Goal: Entertainment & Leisure: Browse casually

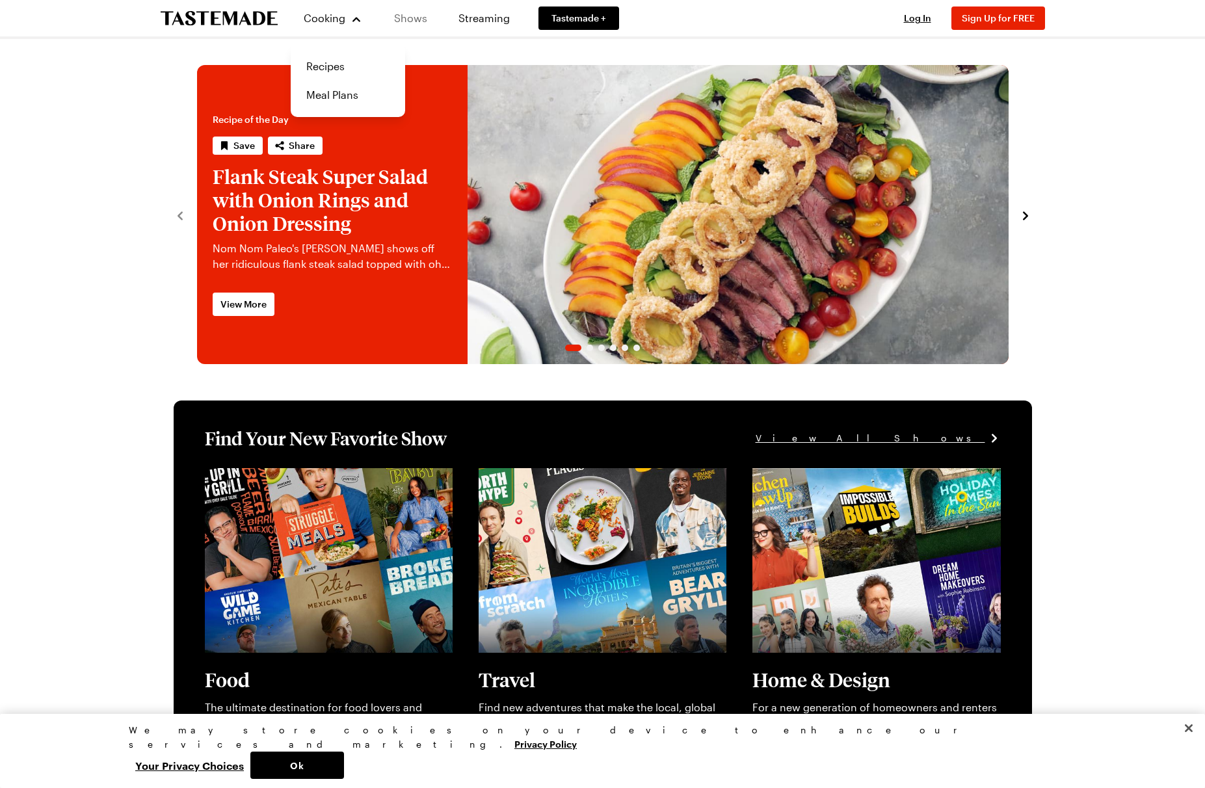
click at [401, 17] on link "Shows" at bounding box center [410, 18] width 59 height 36
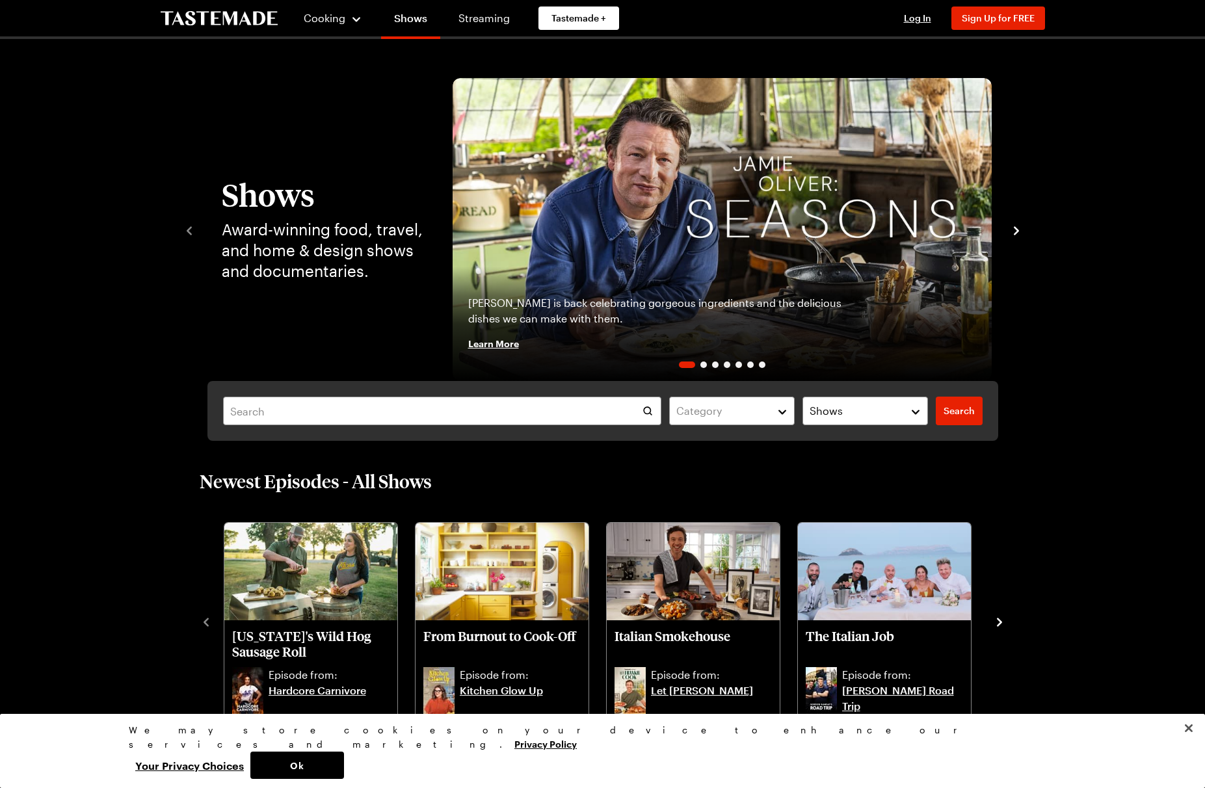
click at [1018, 237] on icon "navigate to next item" at bounding box center [1016, 230] width 13 height 13
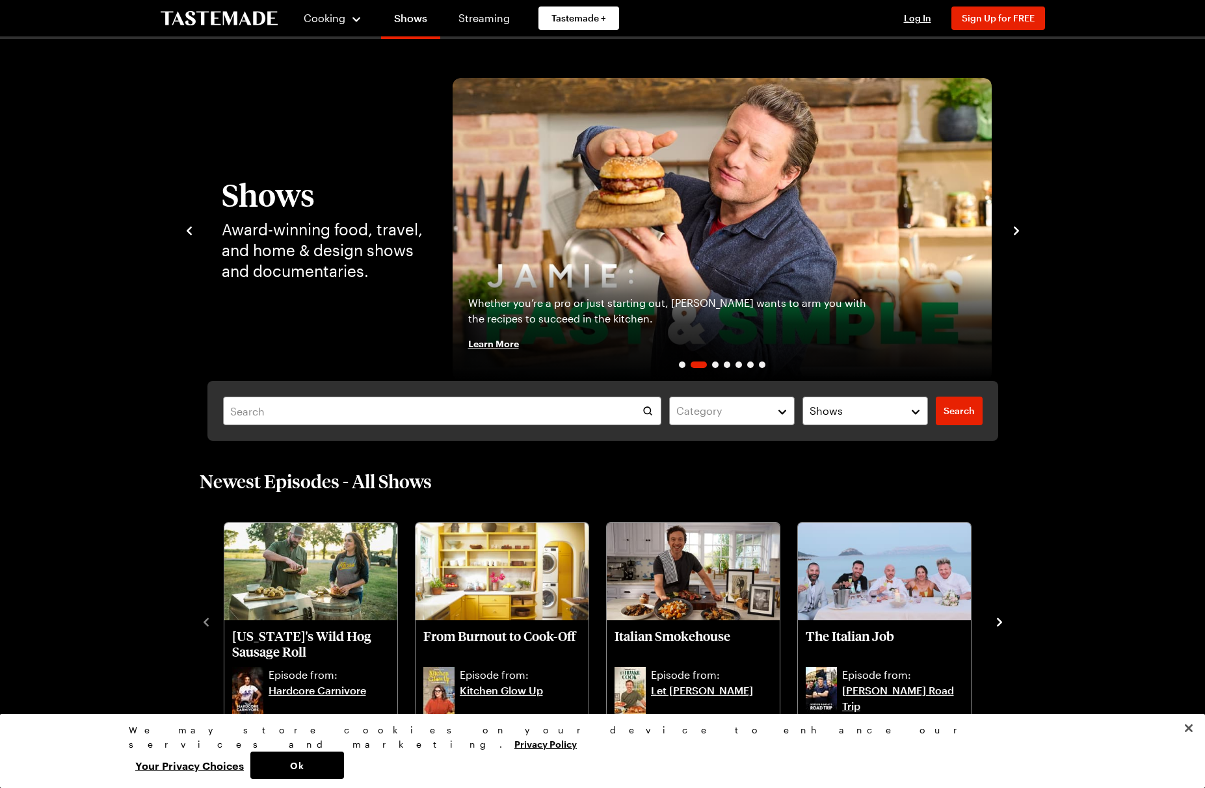
click at [1016, 233] on icon "navigate to next item" at bounding box center [1016, 230] width 13 height 13
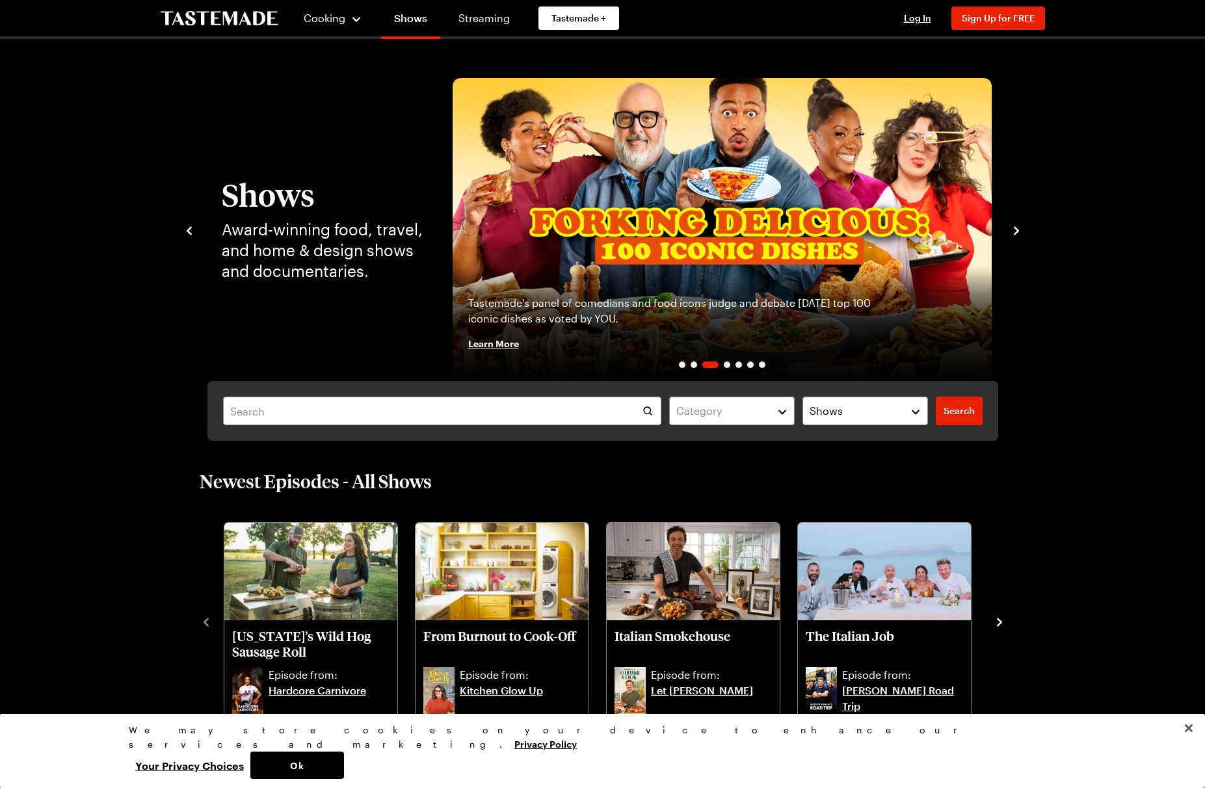
click at [1016, 233] on icon "navigate to next item" at bounding box center [1016, 230] width 13 height 13
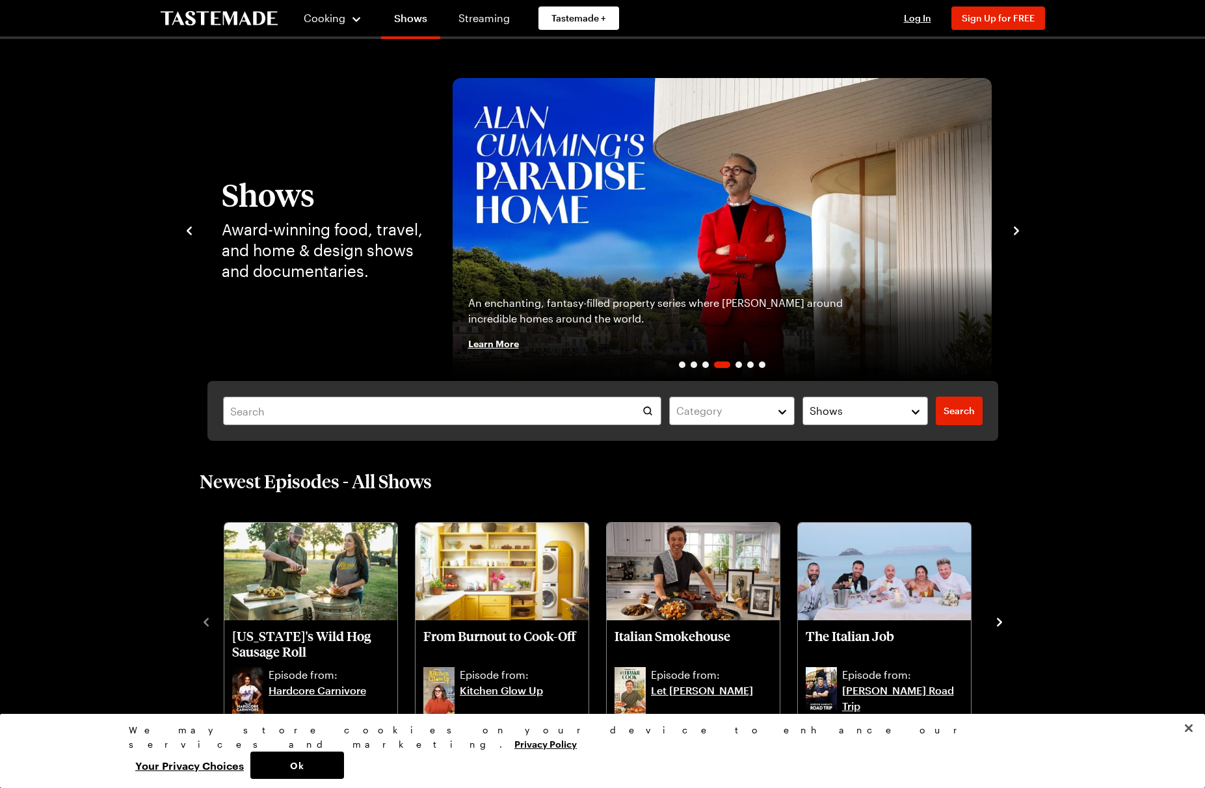
click at [1016, 233] on icon "navigate to next item" at bounding box center [1016, 230] width 13 height 13
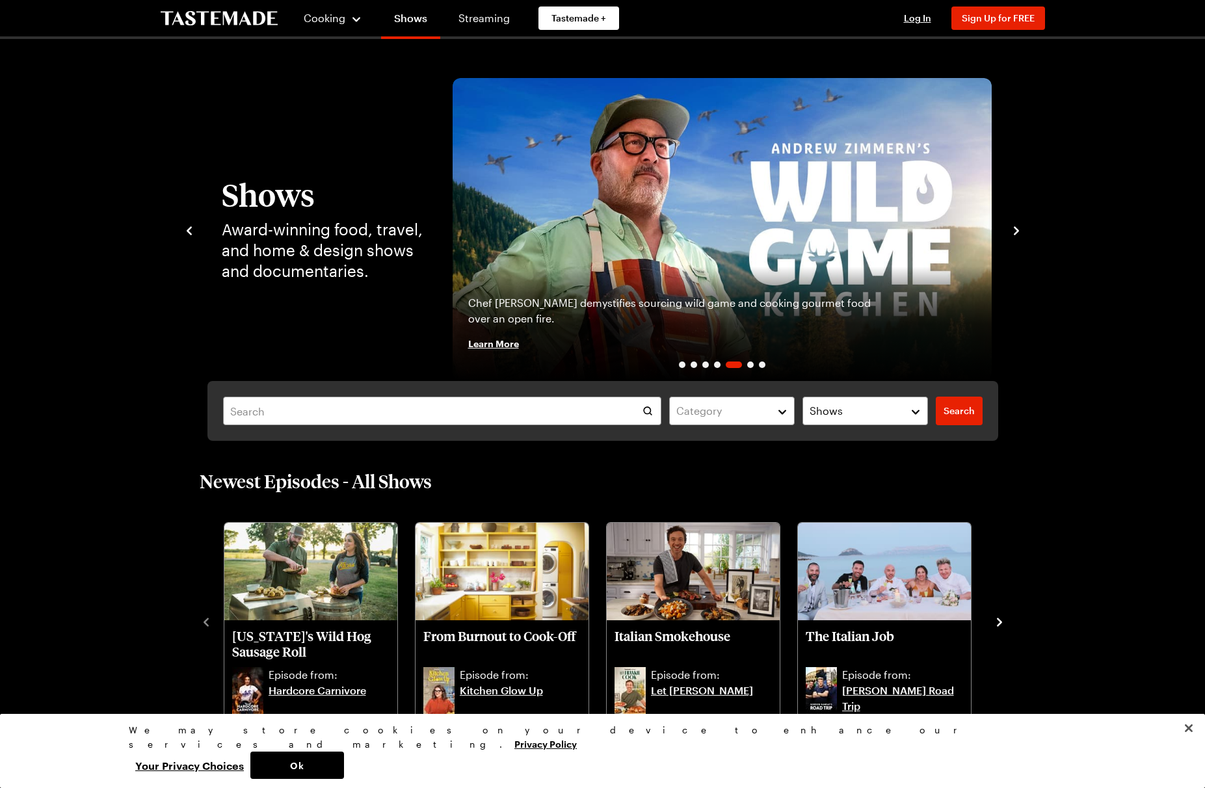
click at [1016, 233] on icon "navigate to next item" at bounding box center [1016, 230] width 13 height 13
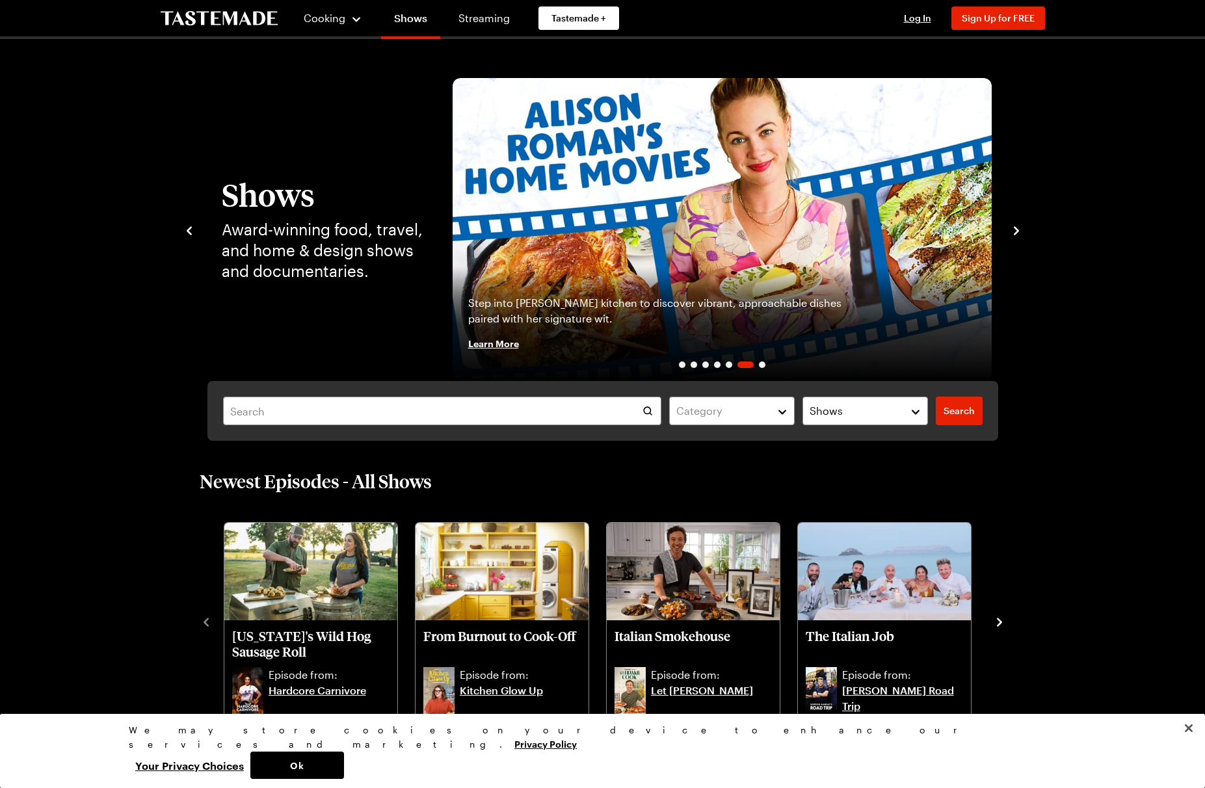
click at [1016, 233] on icon "navigate to next item" at bounding box center [1016, 230] width 13 height 13
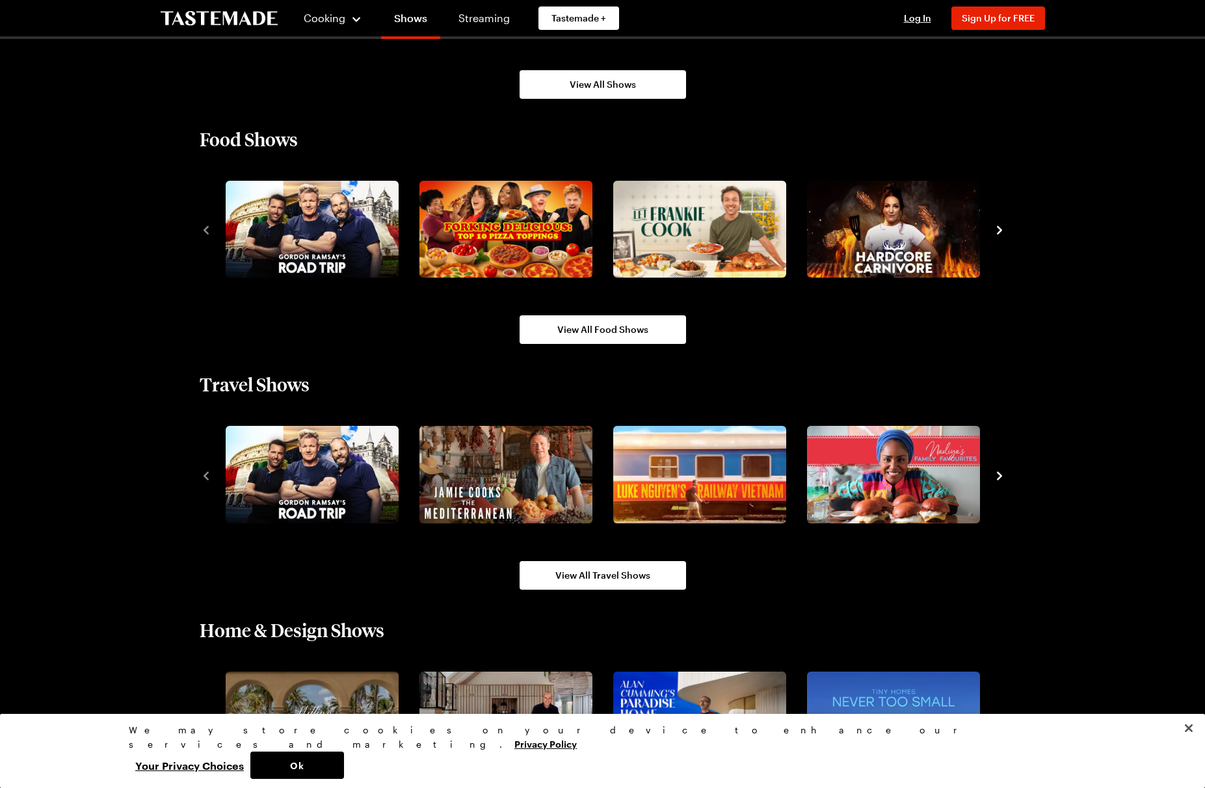
scroll to position [1139, 0]
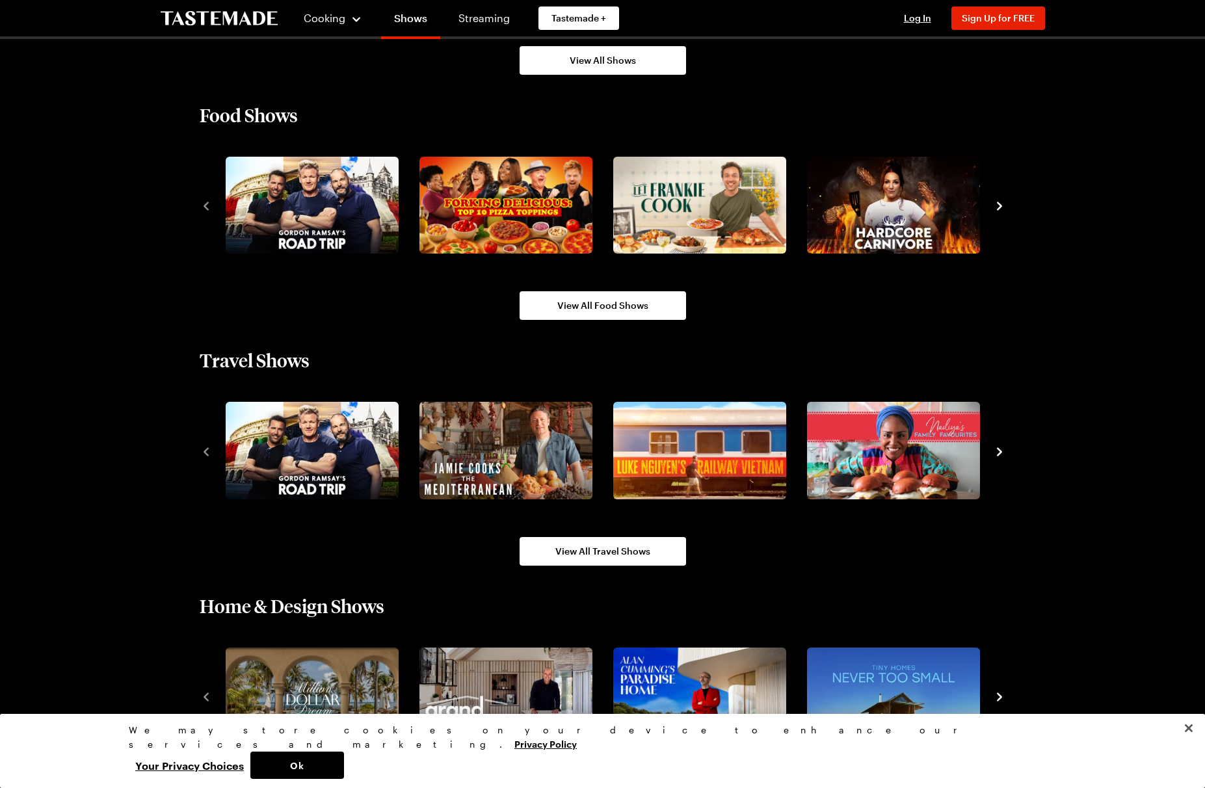
click at [997, 208] on icon "navigate to next item" at bounding box center [999, 206] width 13 height 13
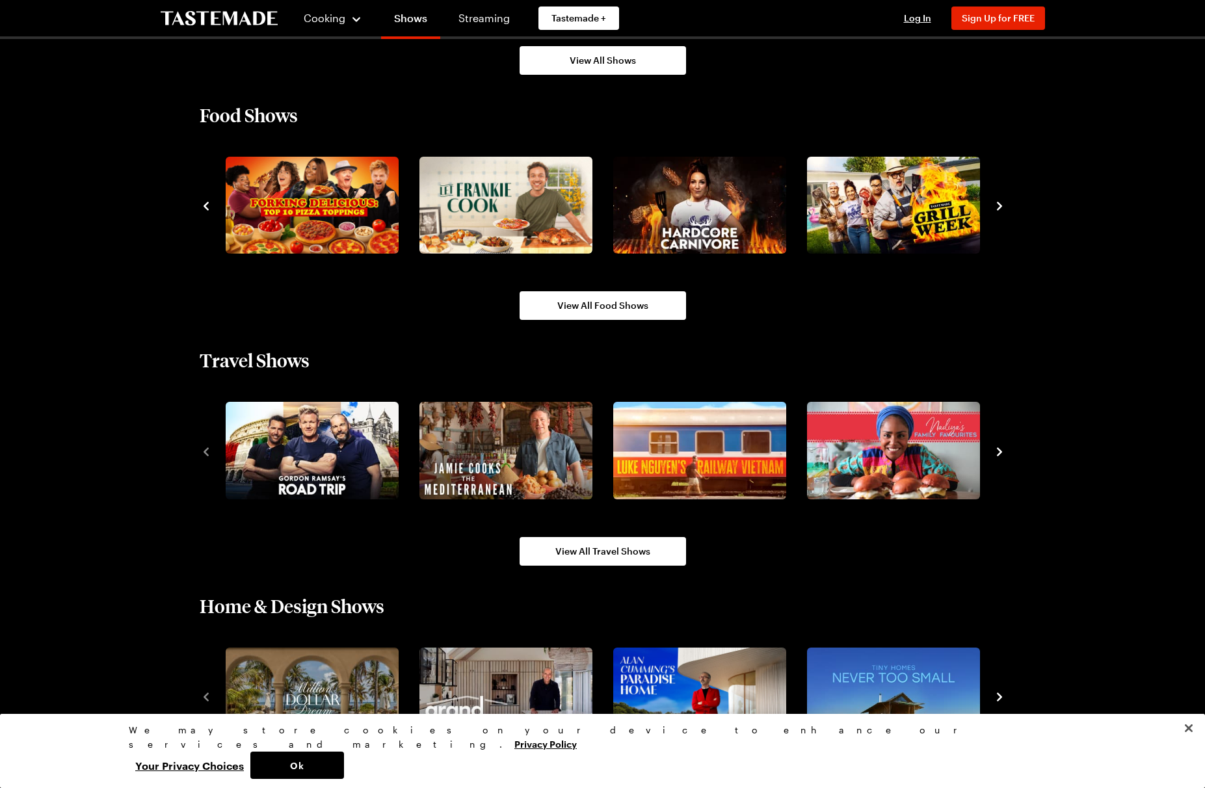
click at [997, 208] on icon "navigate to next item" at bounding box center [999, 206] width 13 height 13
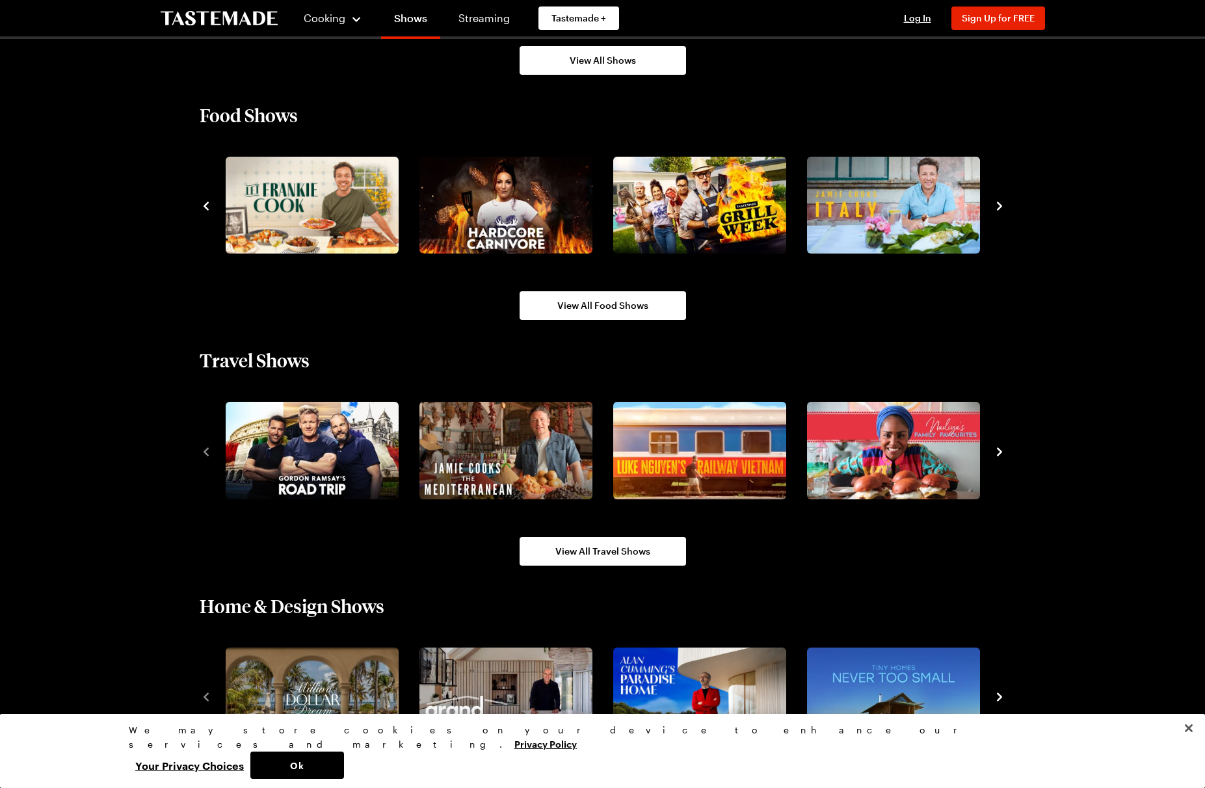
click at [997, 208] on icon "navigate to next item" at bounding box center [999, 206] width 13 height 13
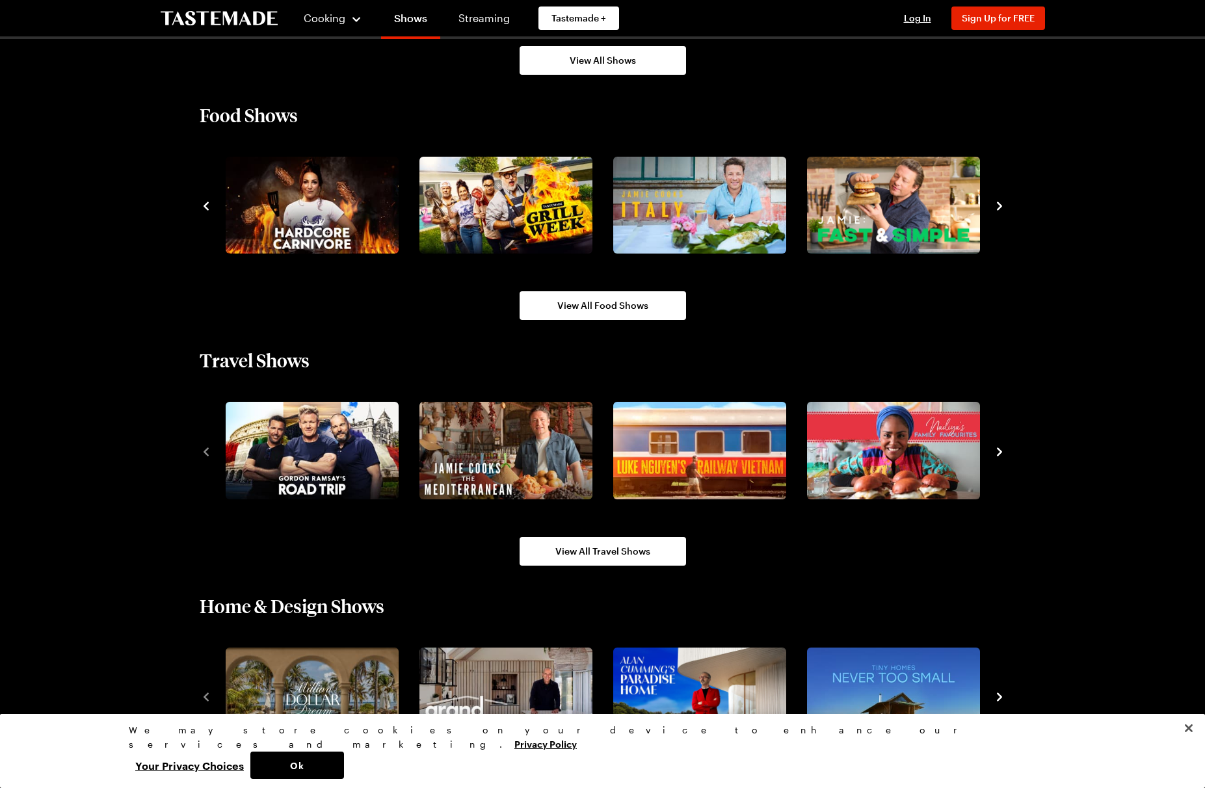
click at [997, 208] on icon "navigate to next item" at bounding box center [999, 206] width 13 height 13
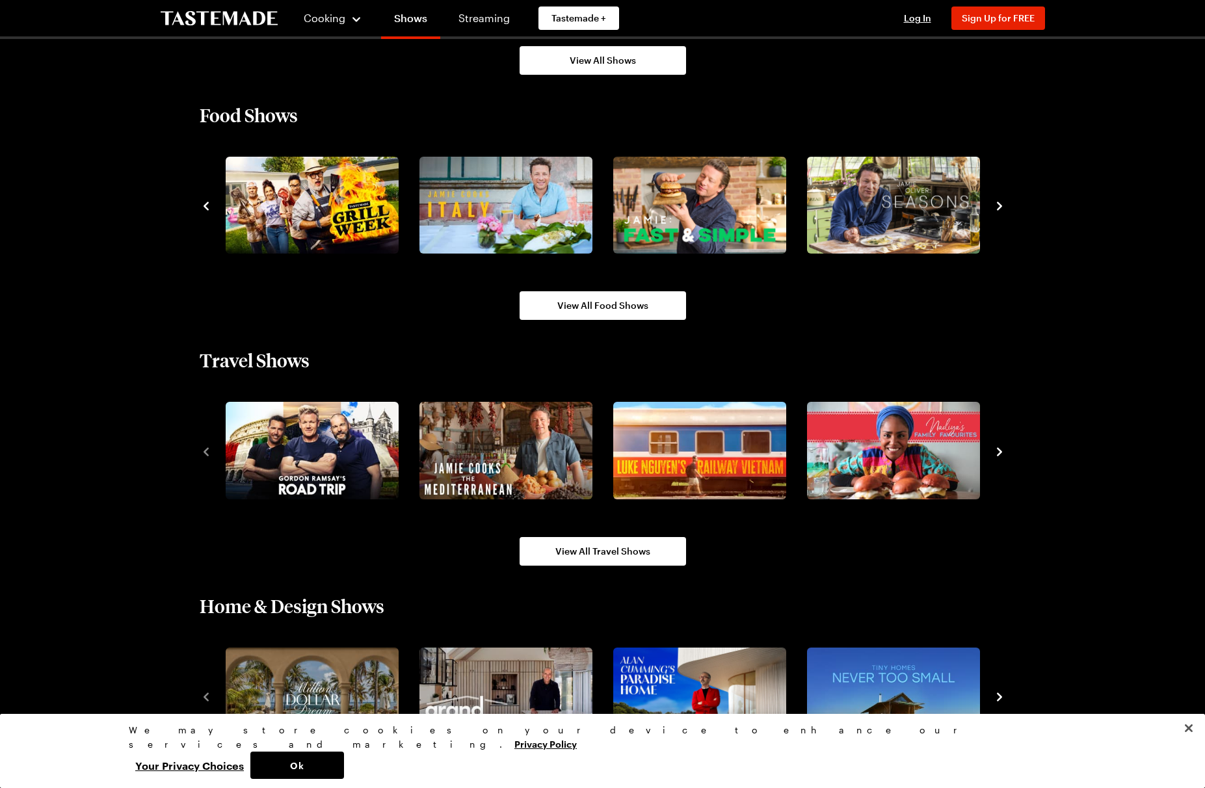
click at [997, 208] on icon "navigate to next item" at bounding box center [999, 206] width 13 height 13
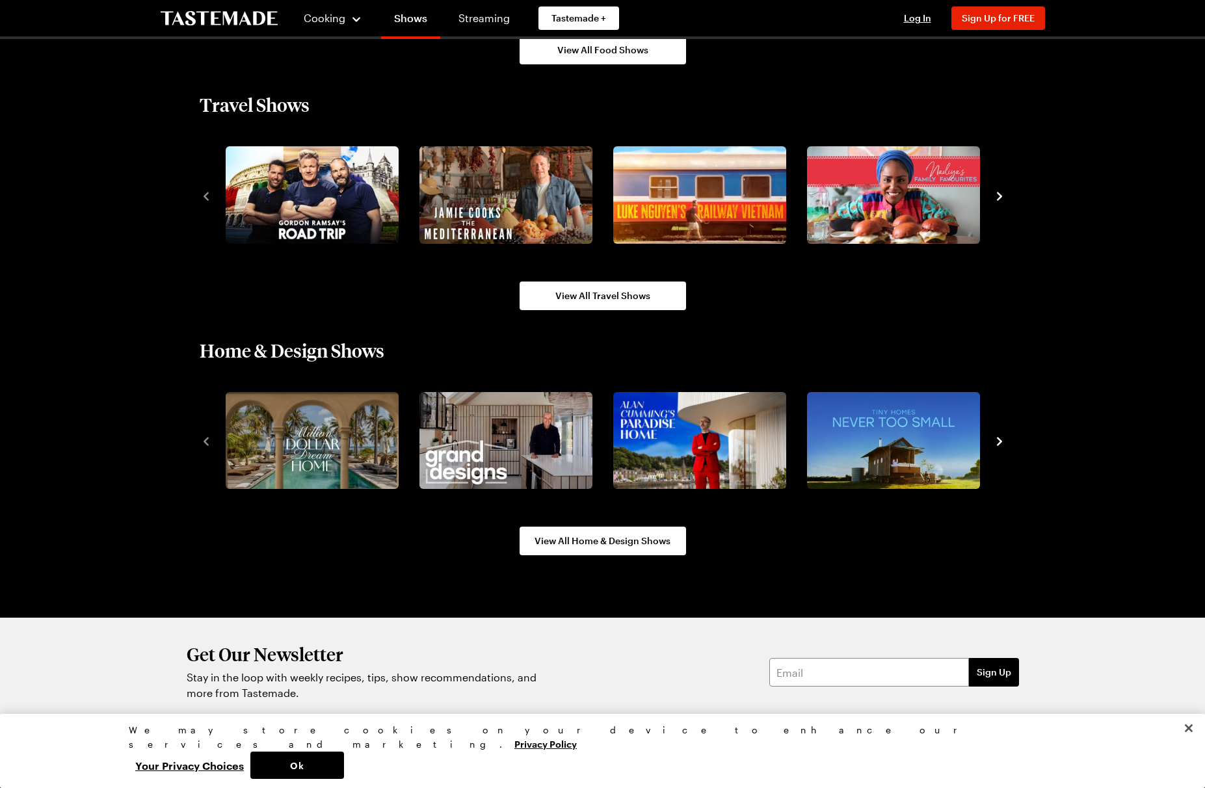
scroll to position [1462, 0]
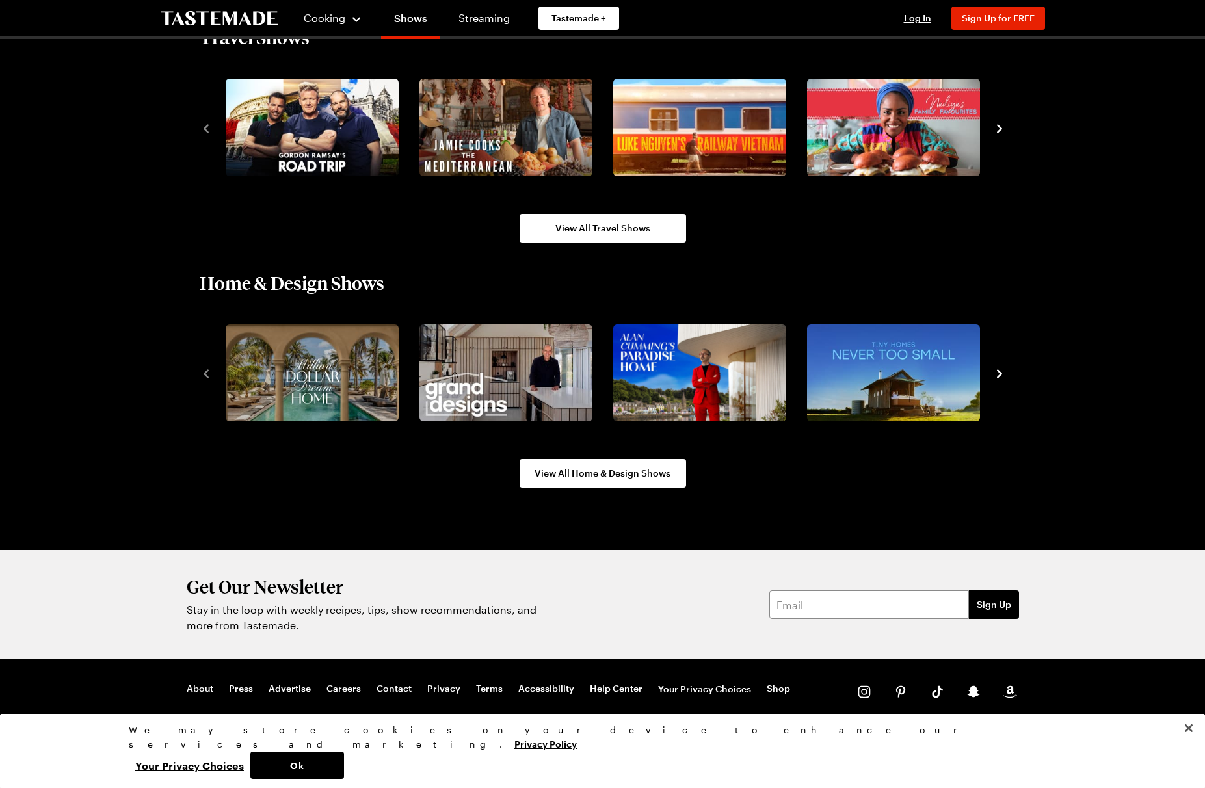
click at [1001, 373] on icon "navigate to next item" at bounding box center [999, 373] width 13 height 13
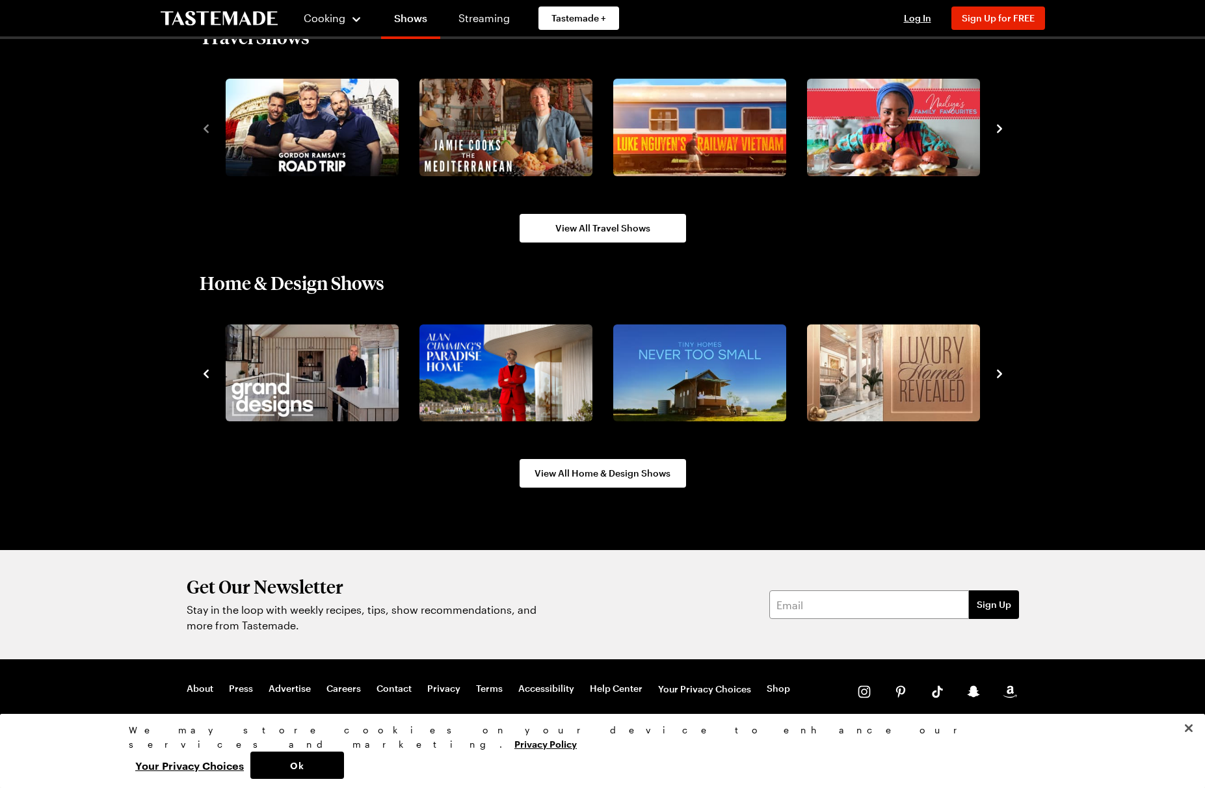
click at [1001, 373] on icon "navigate to next item" at bounding box center [999, 373] width 13 height 13
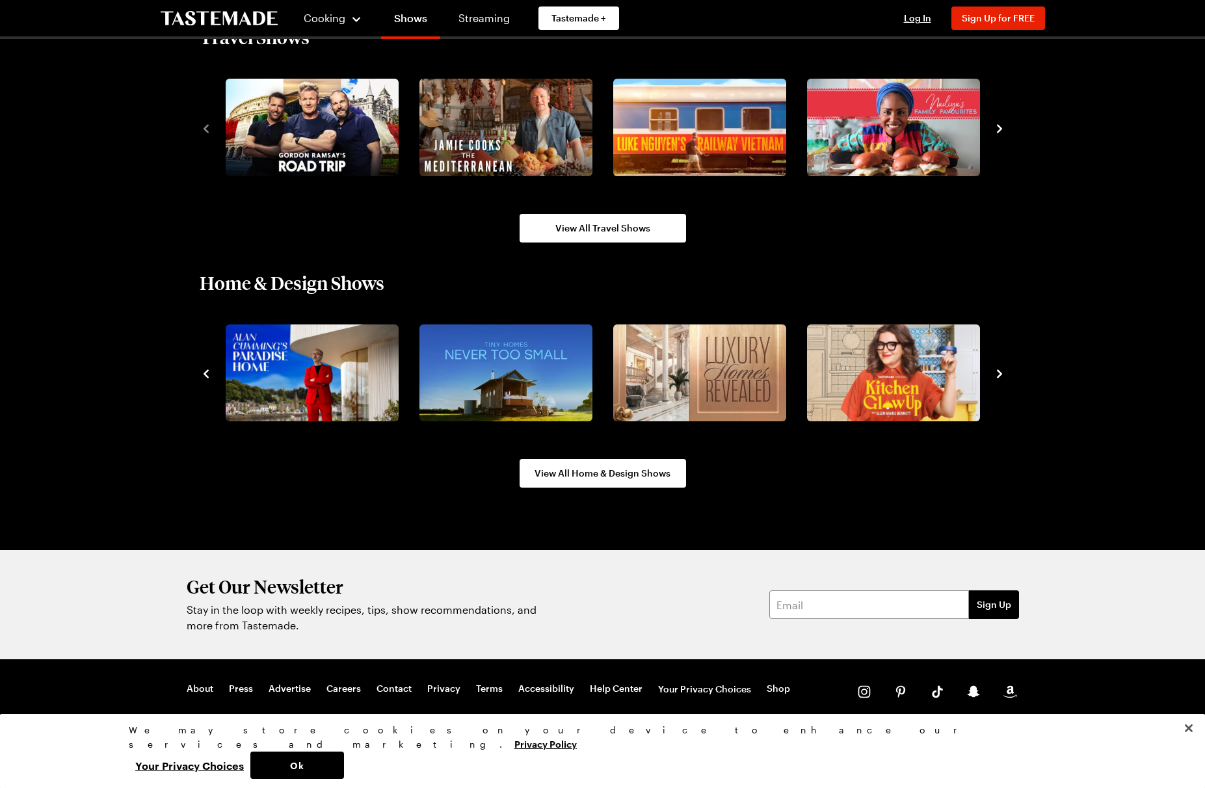
click at [1001, 373] on icon "navigate to next item" at bounding box center [999, 373] width 13 height 13
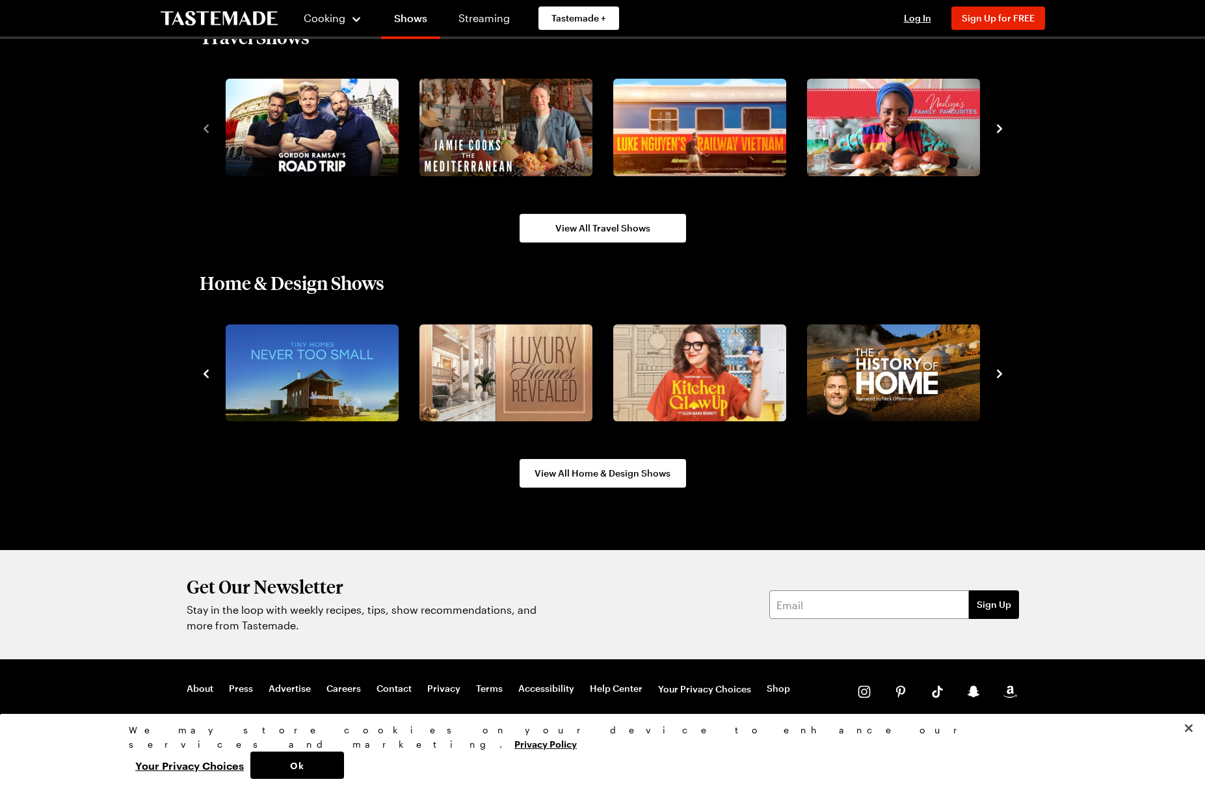
click at [1001, 373] on icon "navigate to next item" at bounding box center [999, 373] width 13 height 13
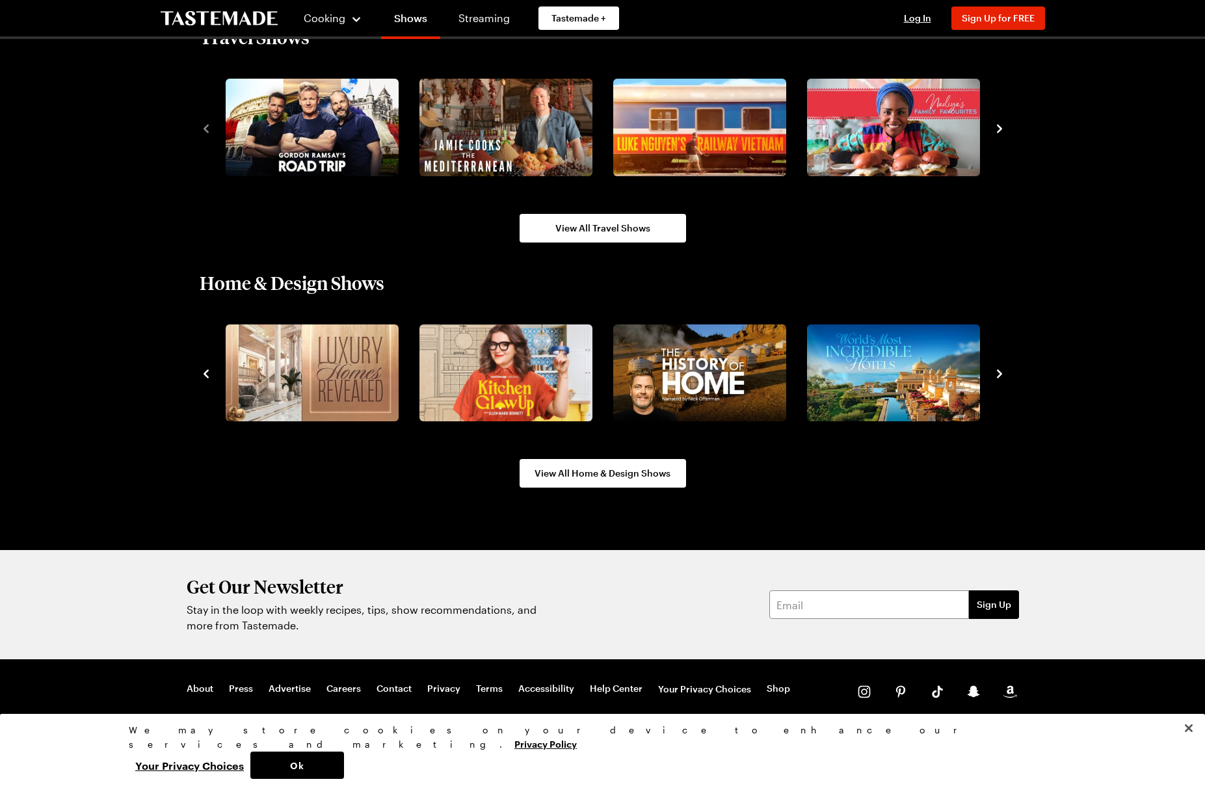
click at [1001, 373] on icon "navigate to next item" at bounding box center [999, 373] width 13 height 13
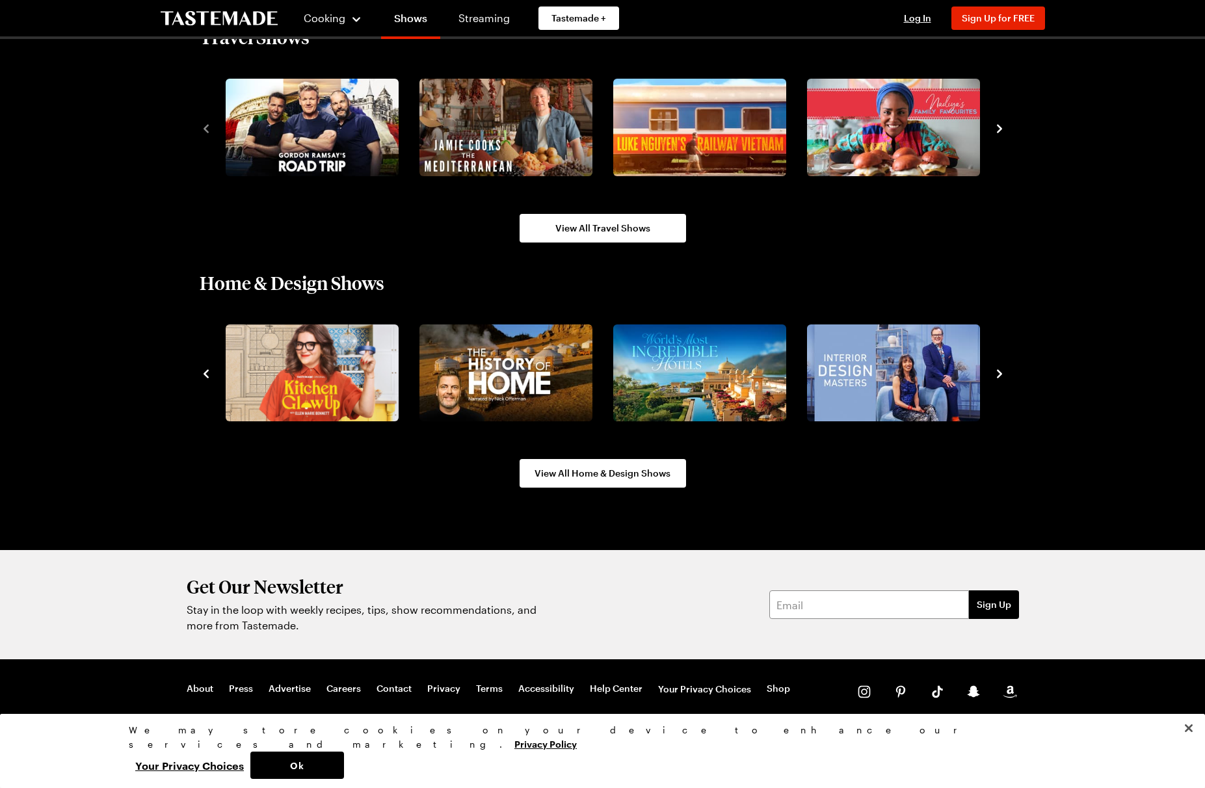
click at [1001, 373] on icon "navigate to next item" at bounding box center [999, 373] width 13 height 13
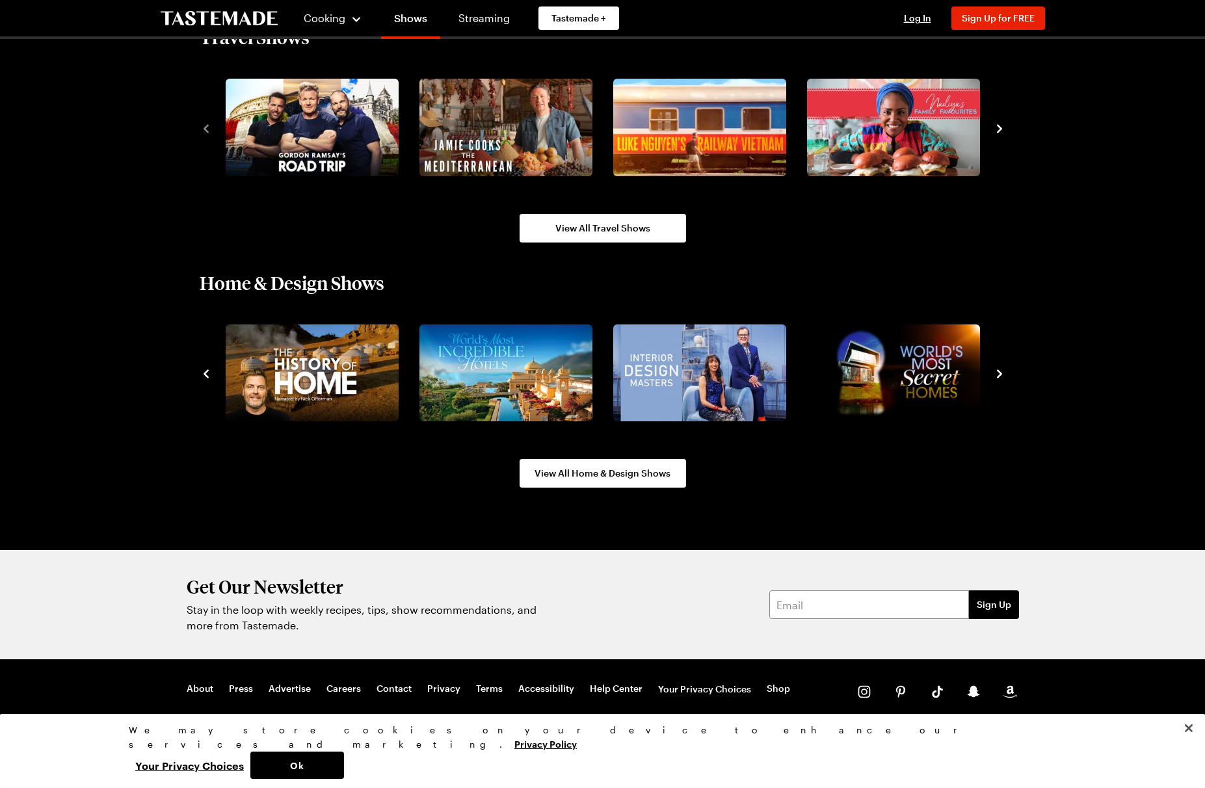
click at [1001, 373] on icon "navigate to next item" at bounding box center [999, 373] width 13 height 13
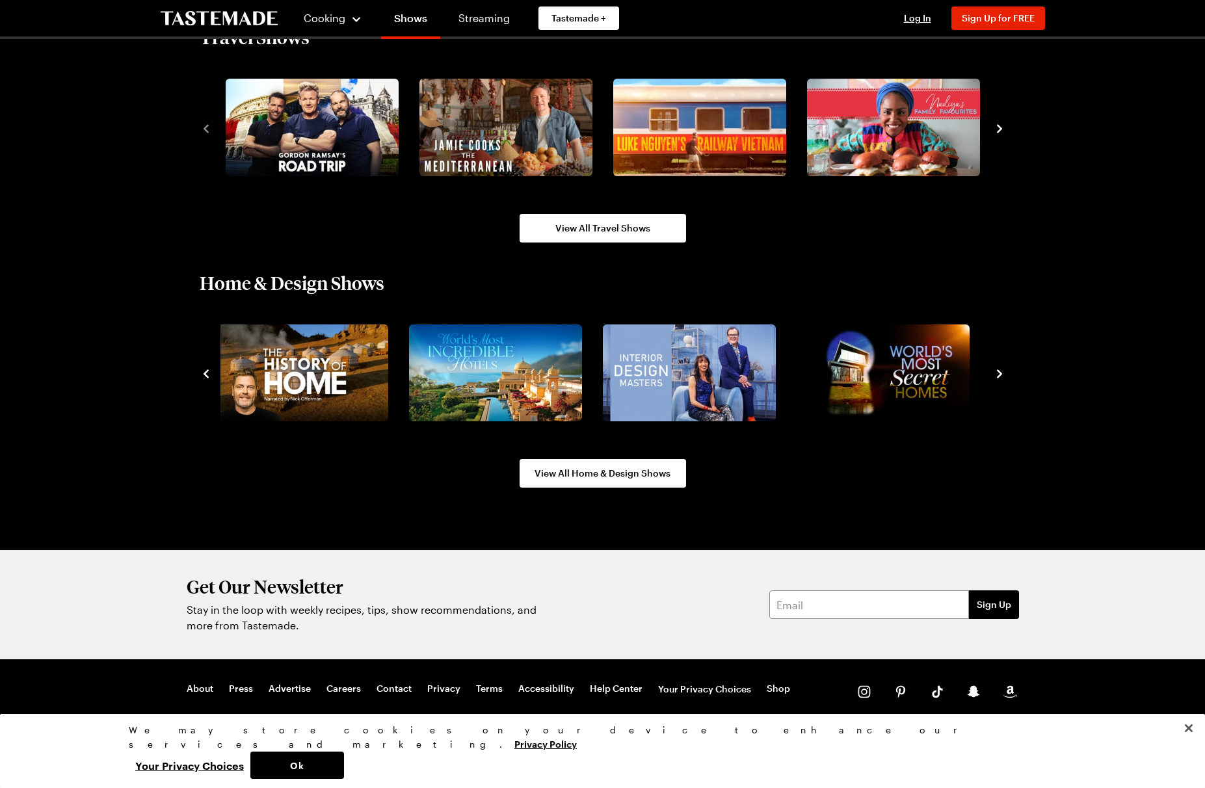
click at [206, 372] on icon "navigate to previous item" at bounding box center [206, 374] width 5 height 8
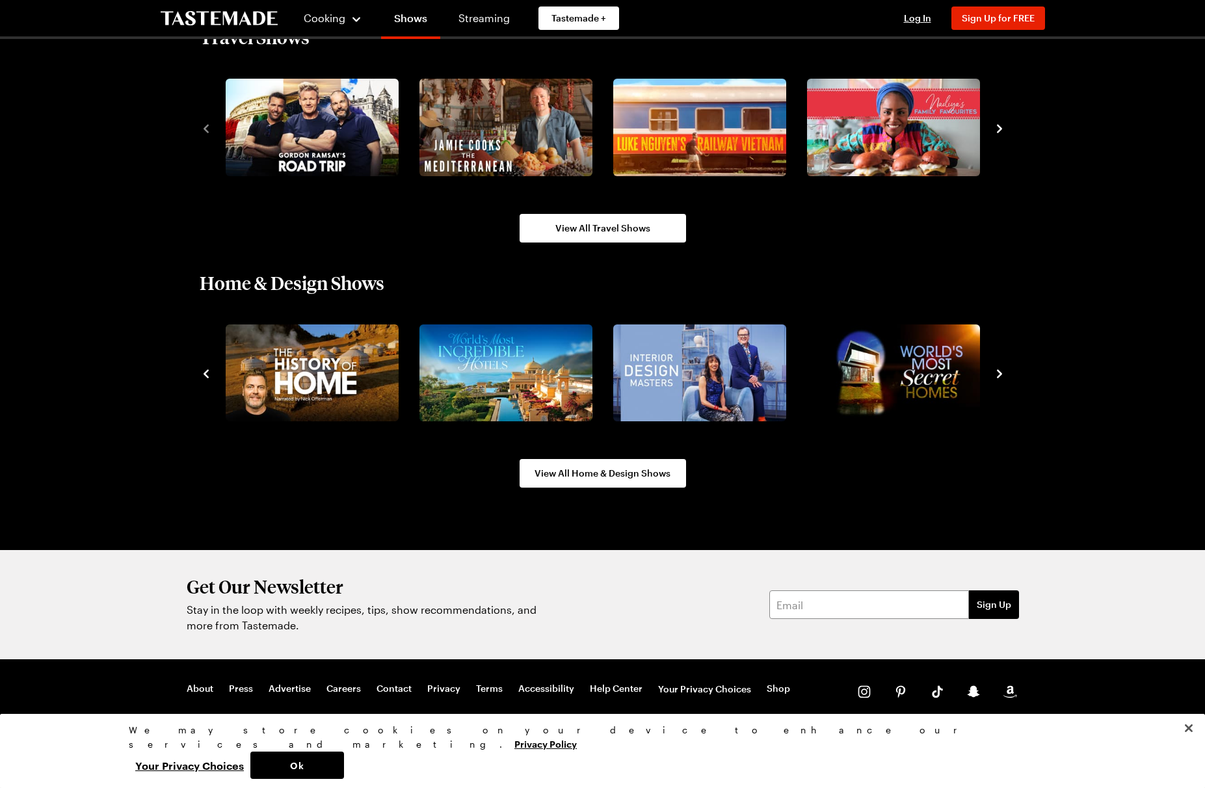
click at [206, 372] on icon "navigate to previous item" at bounding box center [206, 374] width 5 height 8
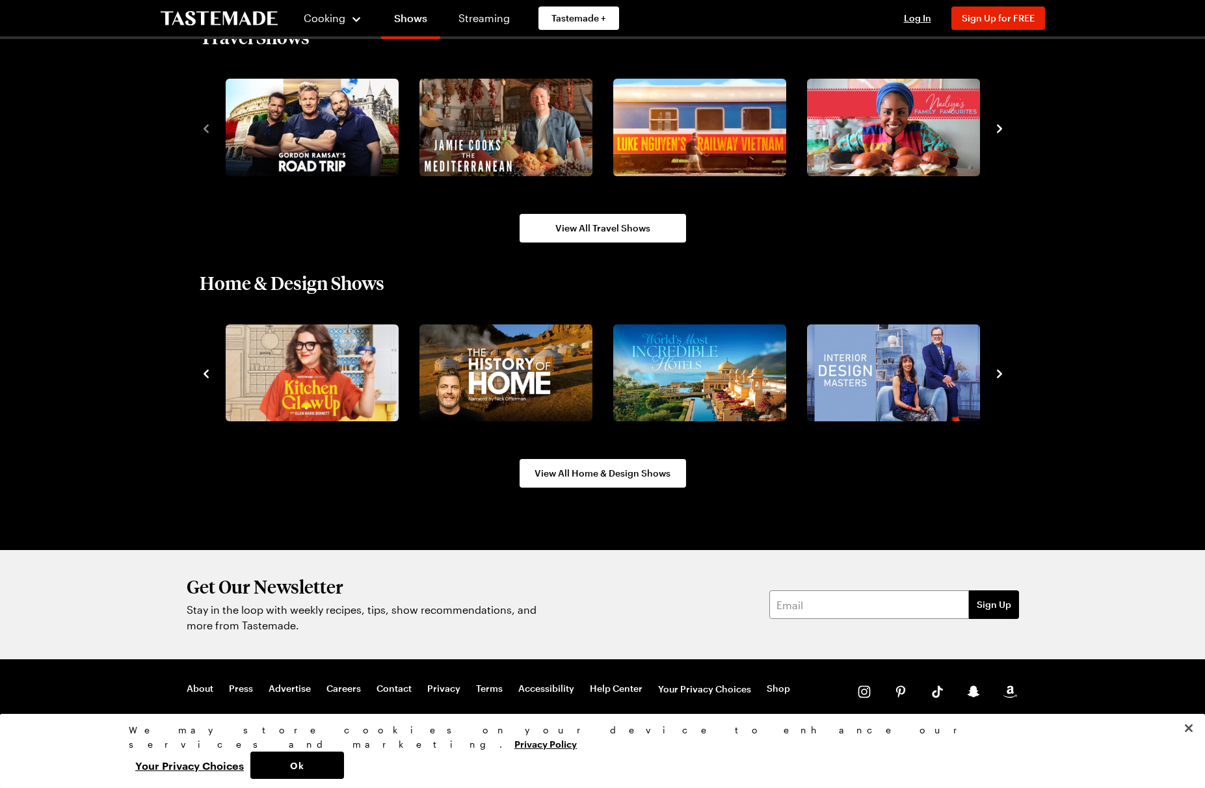
click at [206, 372] on icon "navigate to previous item" at bounding box center [206, 374] width 5 height 8
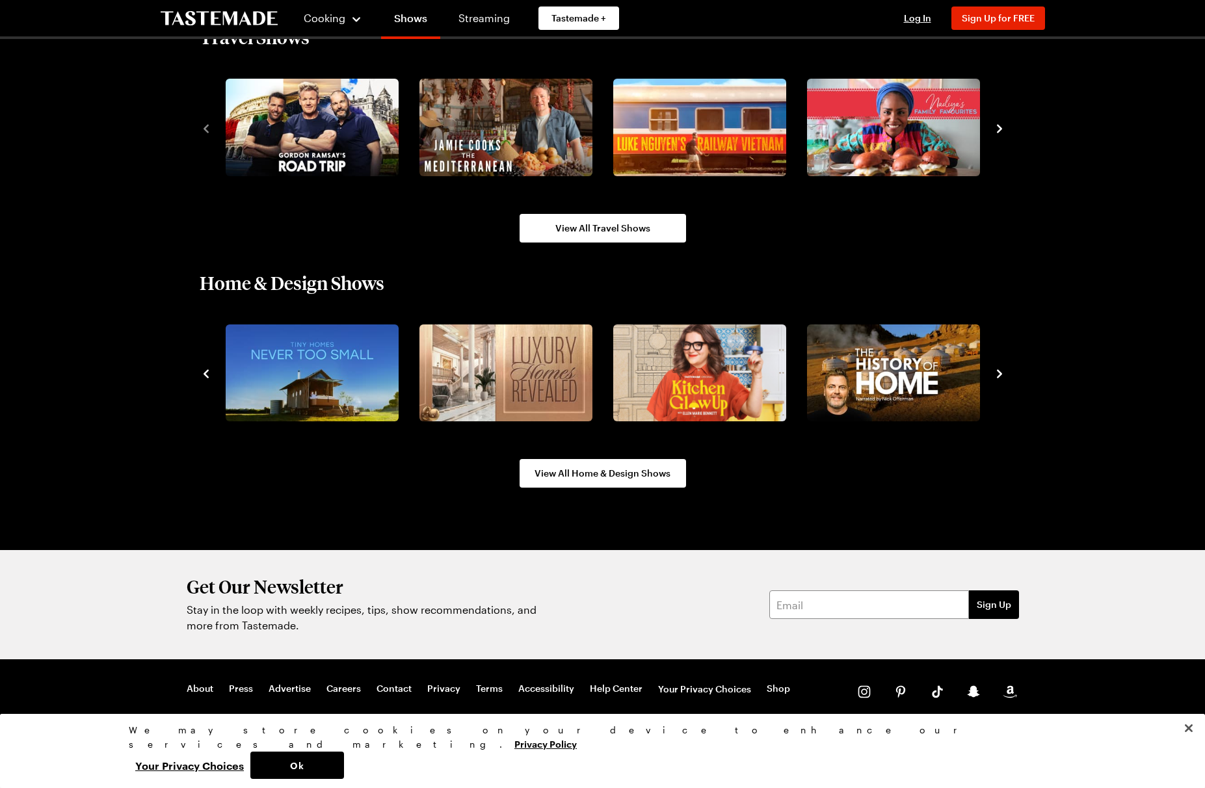
click at [206, 372] on icon "navigate to previous item" at bounding box center [206, 374] width 5 height 8
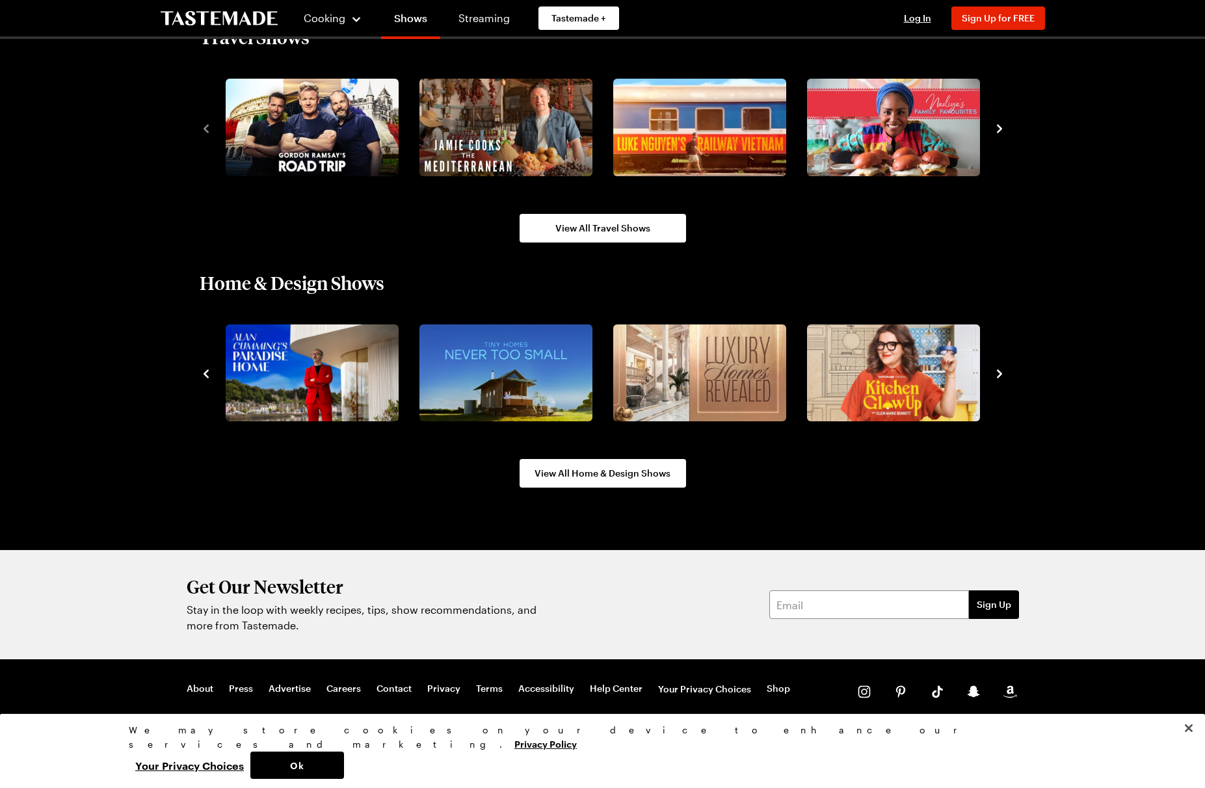
click at [206, 372] on icon "navigate to previous item" at bounding box center [206, 374] width 5 height 8
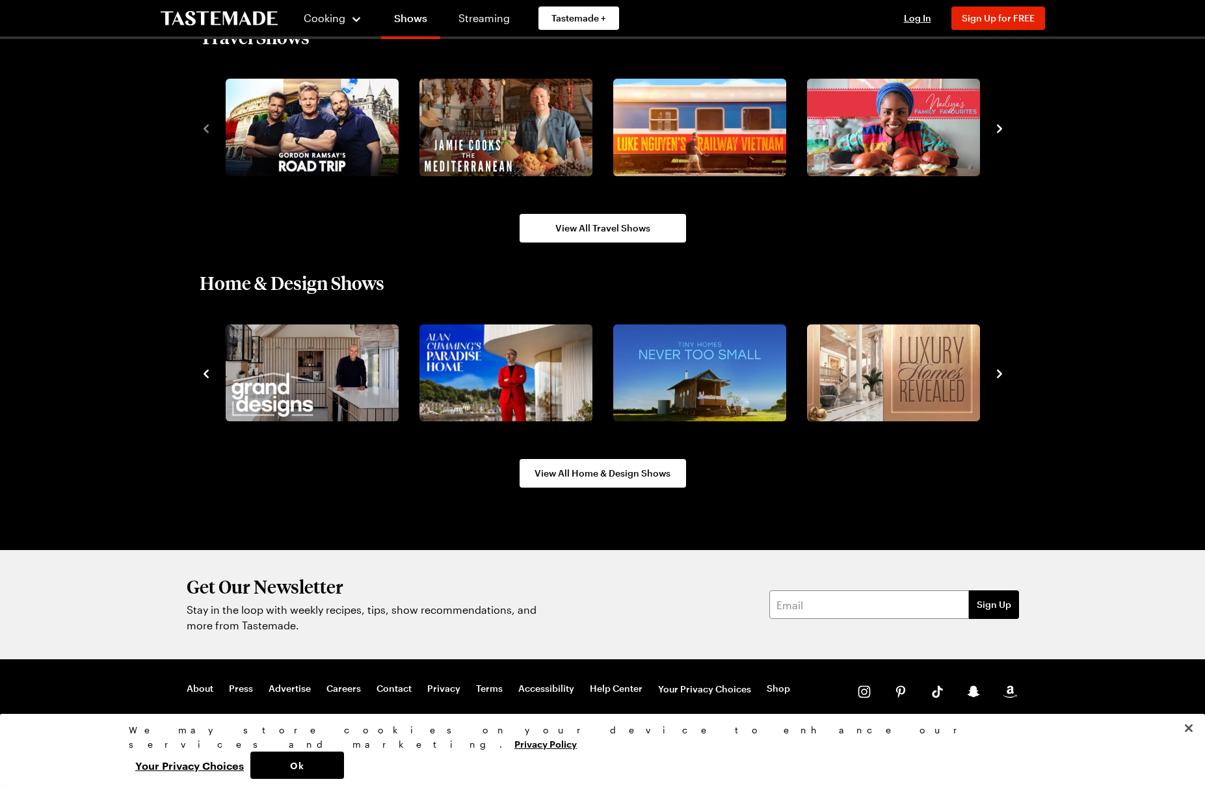
click at [206, 372] on icon "navigate to previous item" at bounding box center [206, 374] width 5 height 8
